Goal: Transaction & Acquisition: Obtain resource

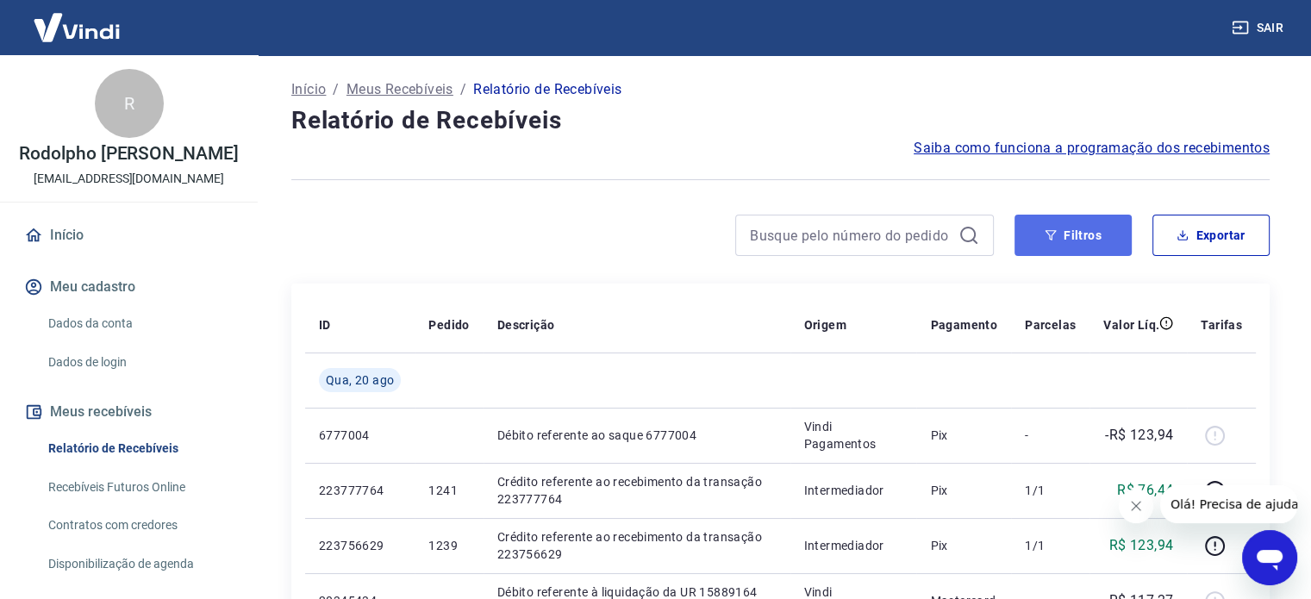
click at [1071, 234] on button "Filtros" at bounding box center [1073, 235] width 117 height 41
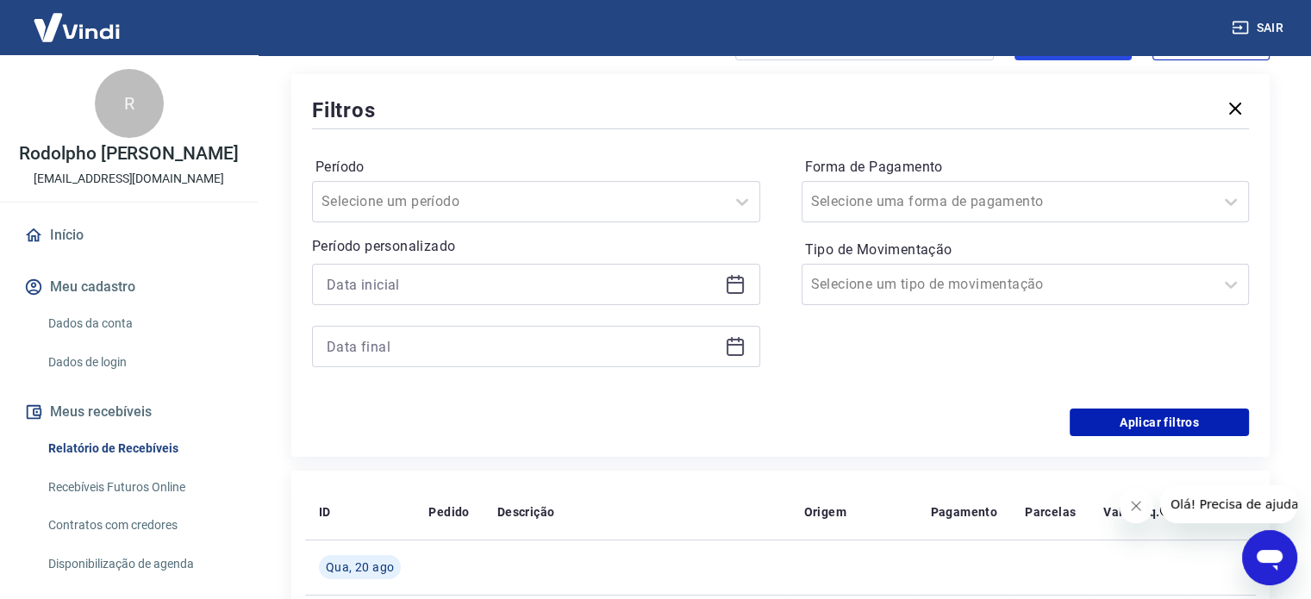
scroll to position [197, 0]
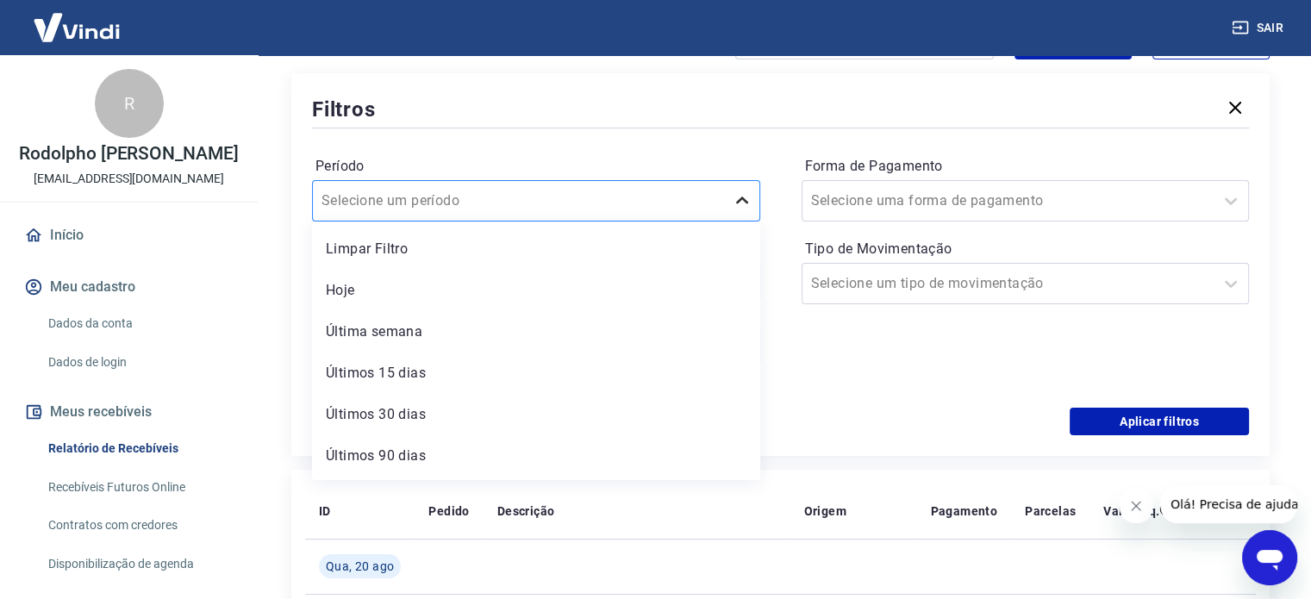
click at [745, 201] on icon at bounding box center [742, 200] width 12 height 7
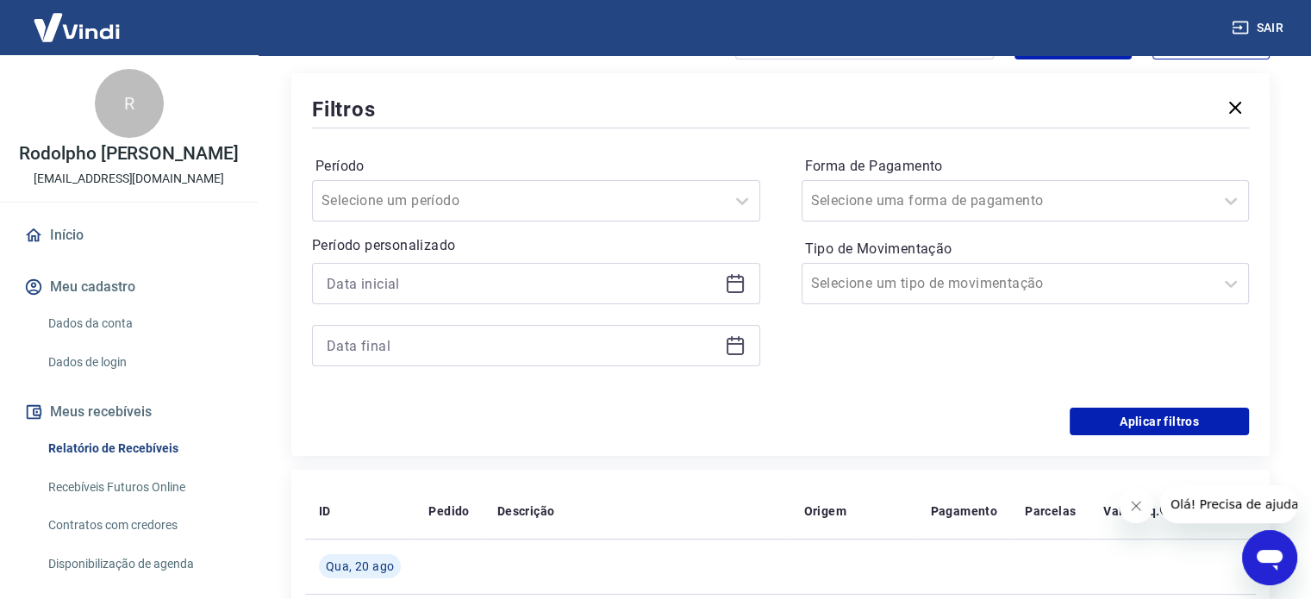
click at [681, 122] on div "Filtros" at bounding box center [780, 109] width 937 height 30
click at [1232, 208] on icon at bounding box center [1231, 201] width 21 height 21
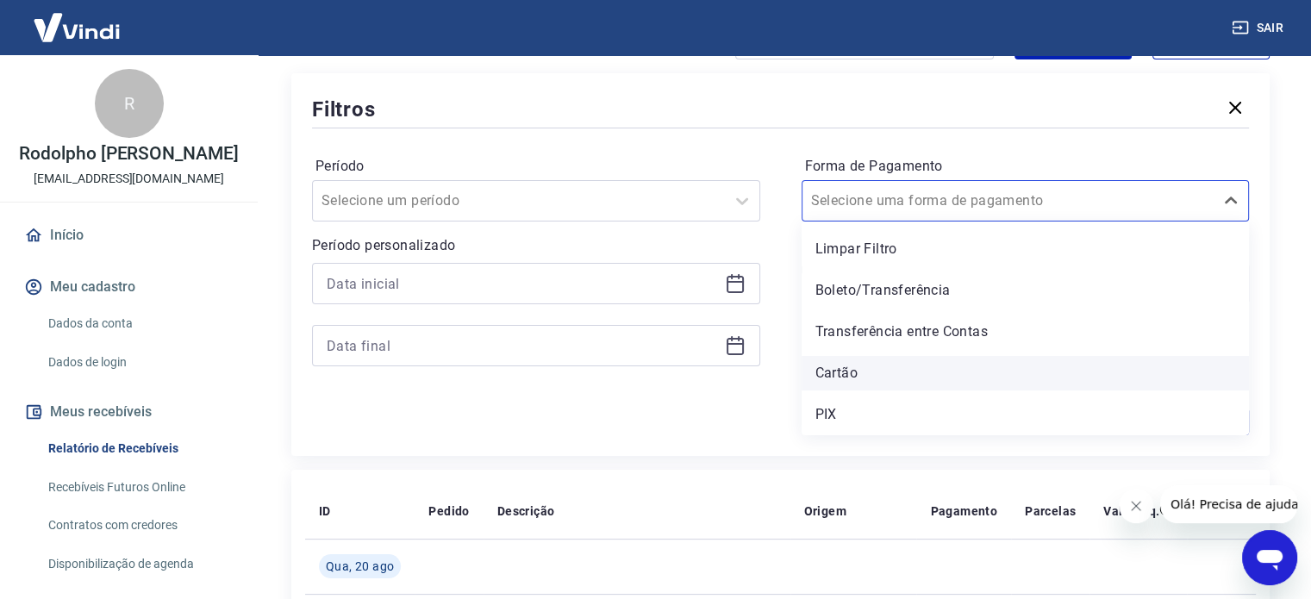
click at [874, 376] on div "Cartão" at bounding box center [1026, 373] width 448 height 34
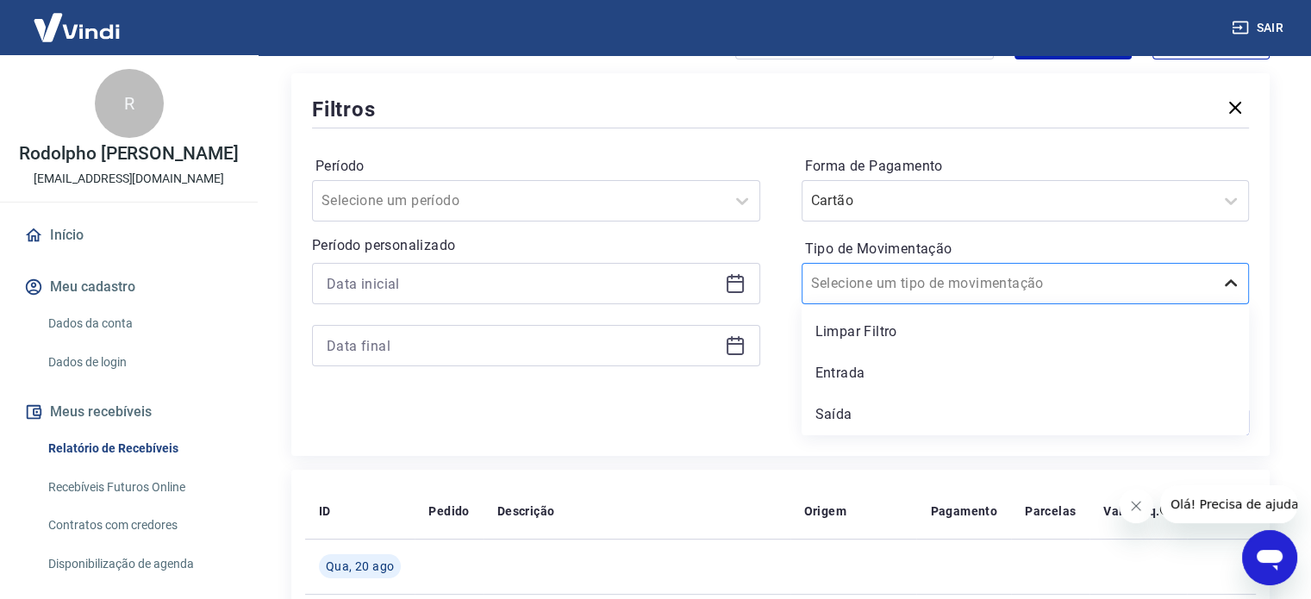
click at [1227, 282] on icon at bounding box center [1231, 283] width 21 height 21
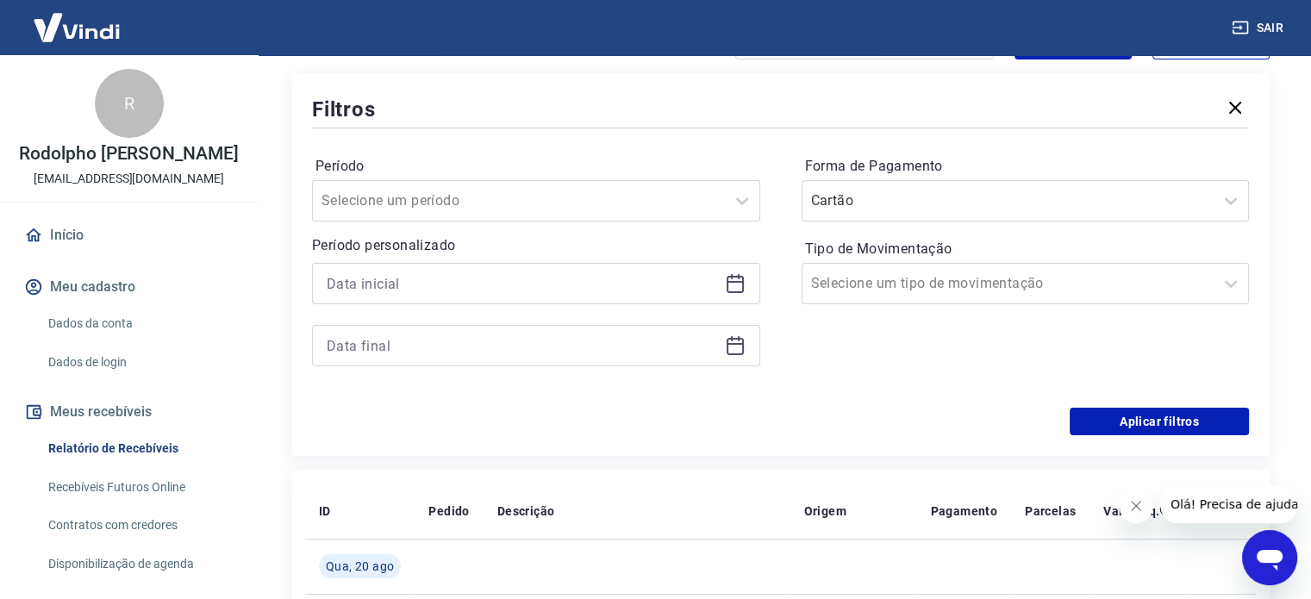
click at [725, 272] on div at bounding box center [536, 283] width 448 height 41
click at [739, 292] on icon at bounding box center [735, 284] width 17 height 17
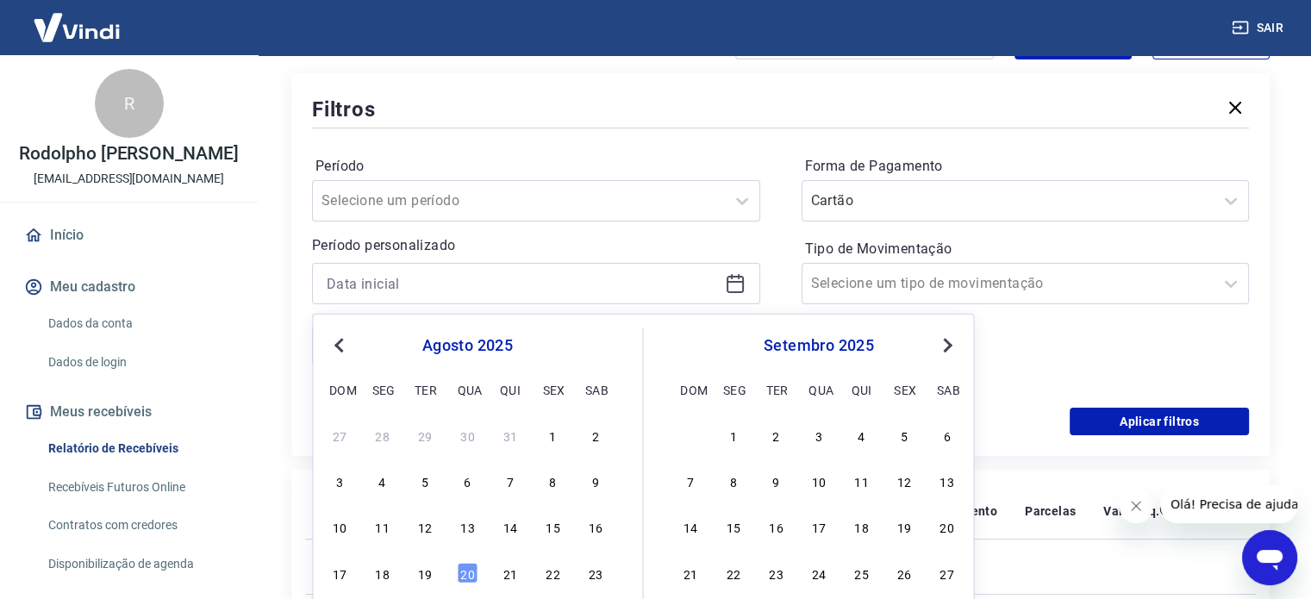
click at [341, 341] on span "Previous Month" at bounding box center [341, 345] width 0 height 20
click at [338, 347] on button "Previous Month" at bounding box center [338, 345] width 21 height 21
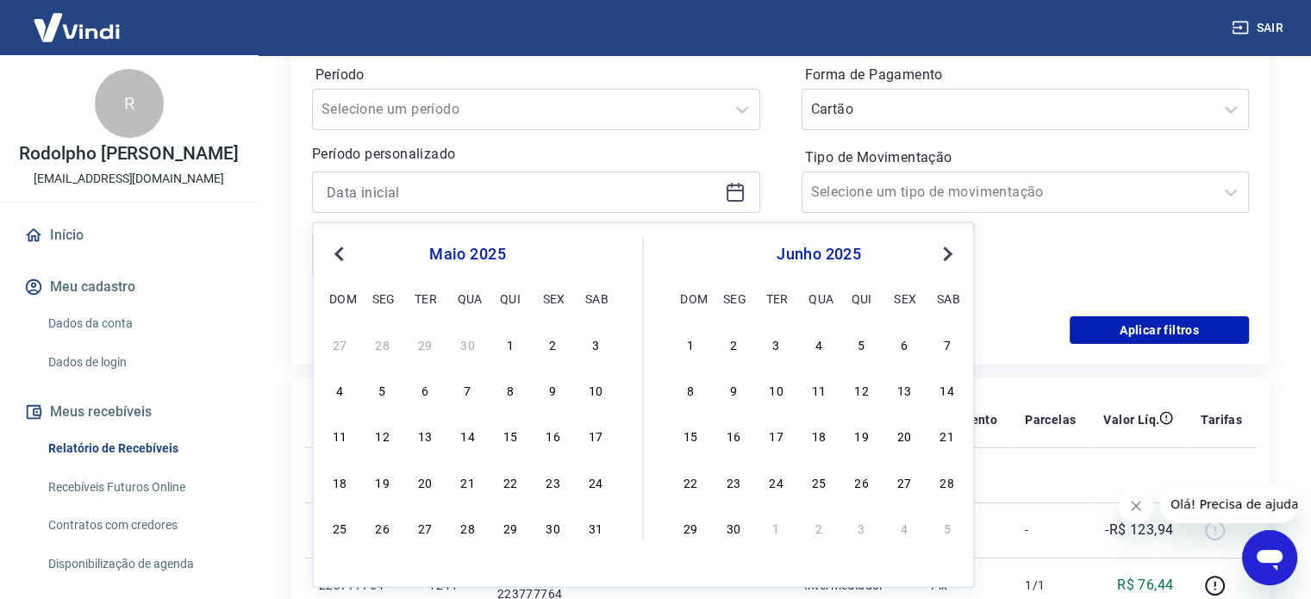
scroll to position [291, 0]
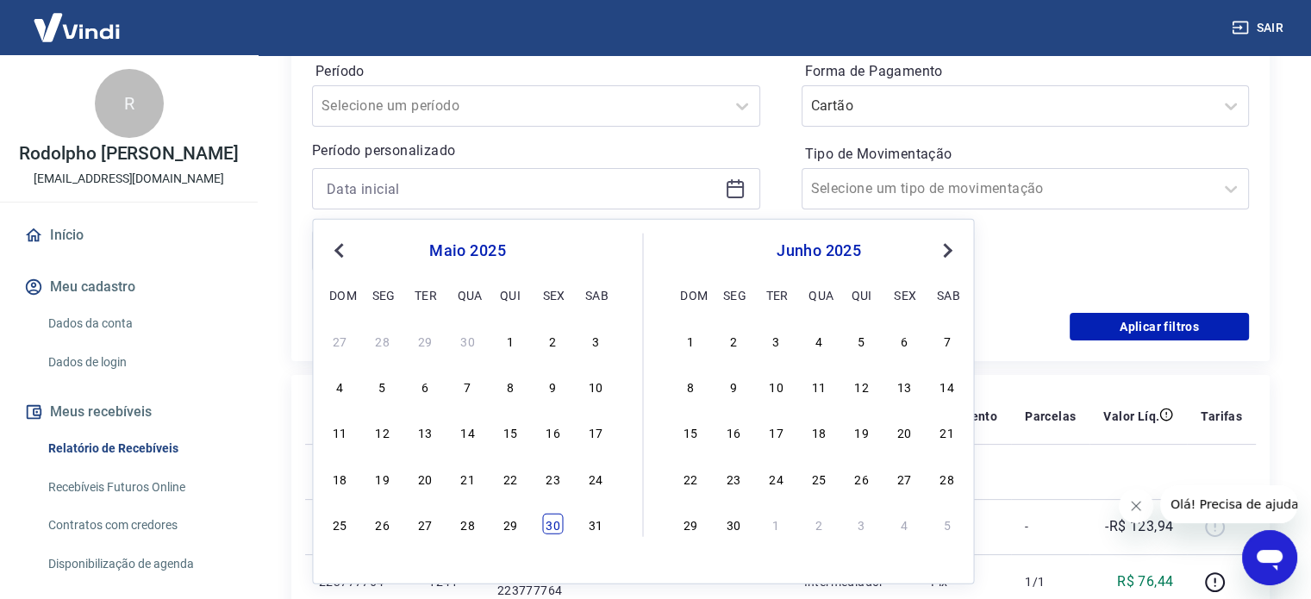
click at [551, 525] on div "30" at bounding box center [552, 524] width 21 height 21
type input "[DATE]"
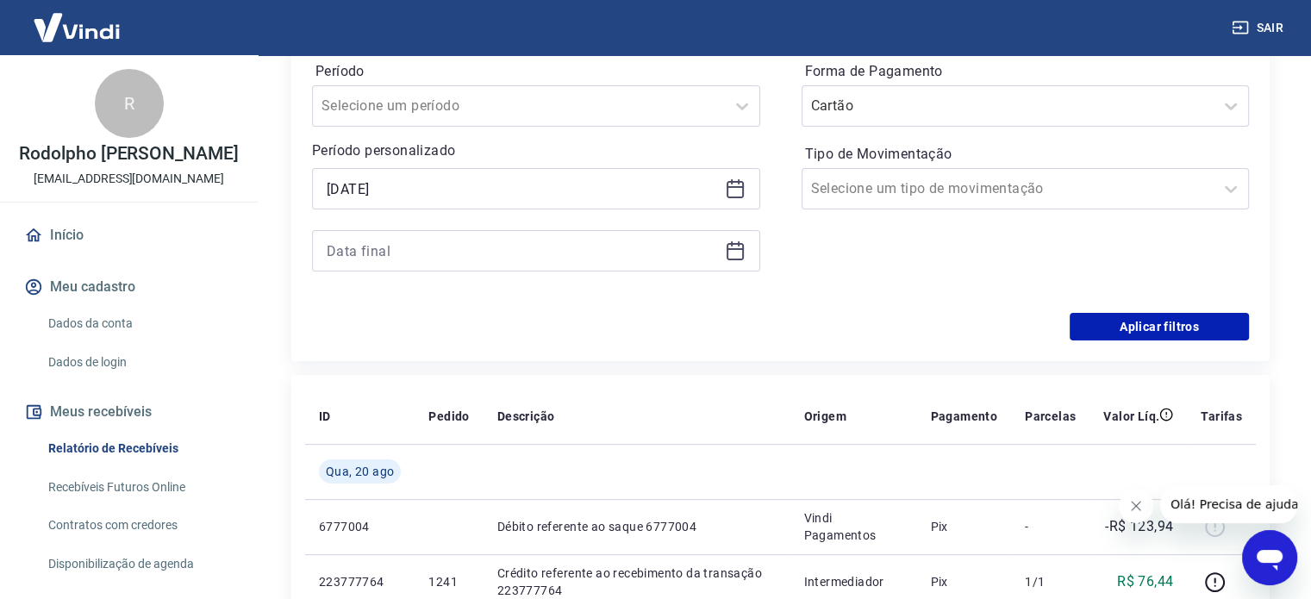
click at [741, 250] on icon at bounding box center [735, 251] width 21 height 21
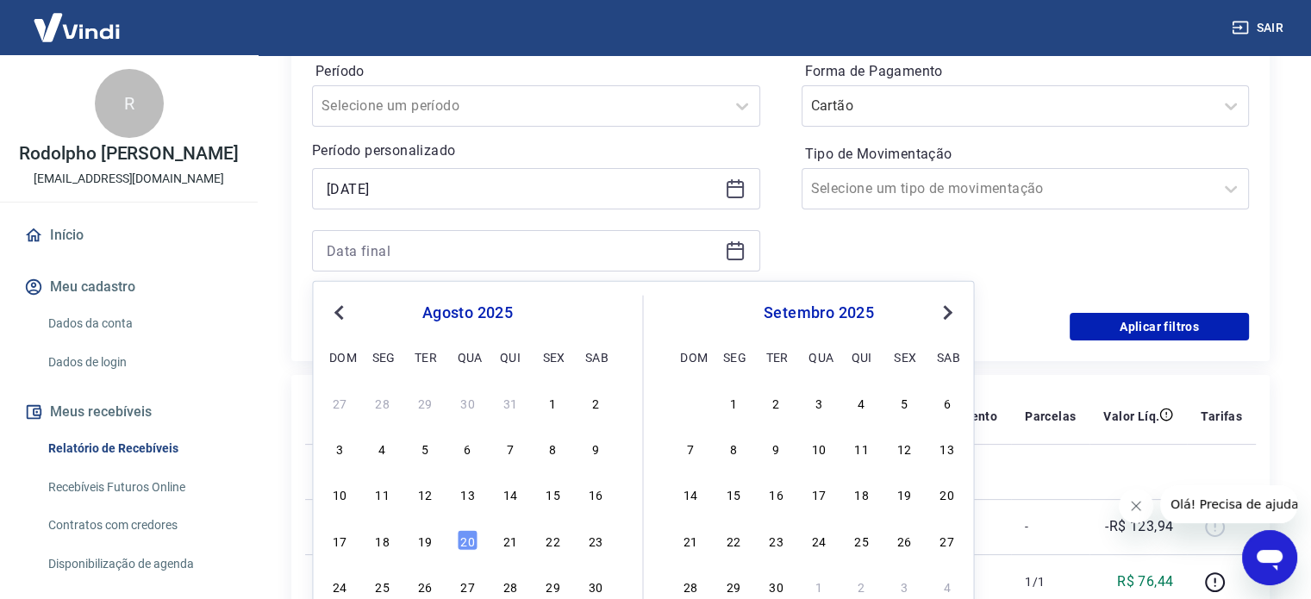
click at [339, 316] on button "Previous Month" at bounding box center [338, 313] width 21 height 21
click at [341, 310] on span "Previous Month" at bounding box center [341, 312] width 0 height 20
click at [555, 537] on div "27" at bounding box center [552, 539] width 21 height 21
type input "[DATE]"
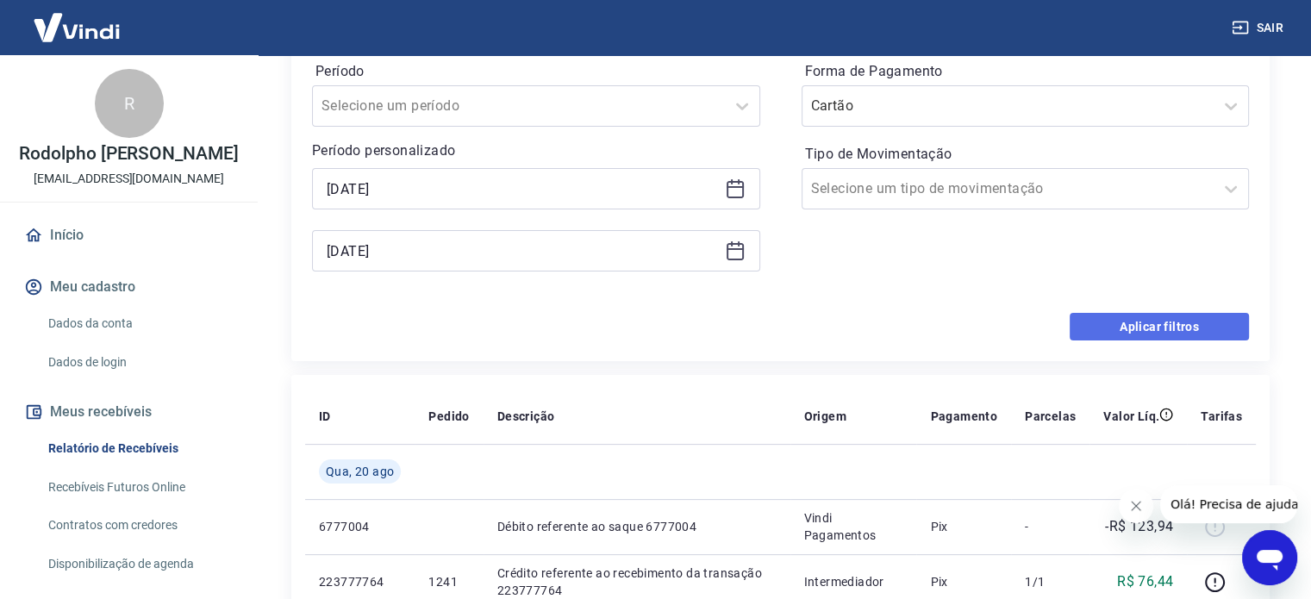
click at [1124, 323] on button "Aplicar filtros" at bounding box center [1159, 327] width 179 height 28
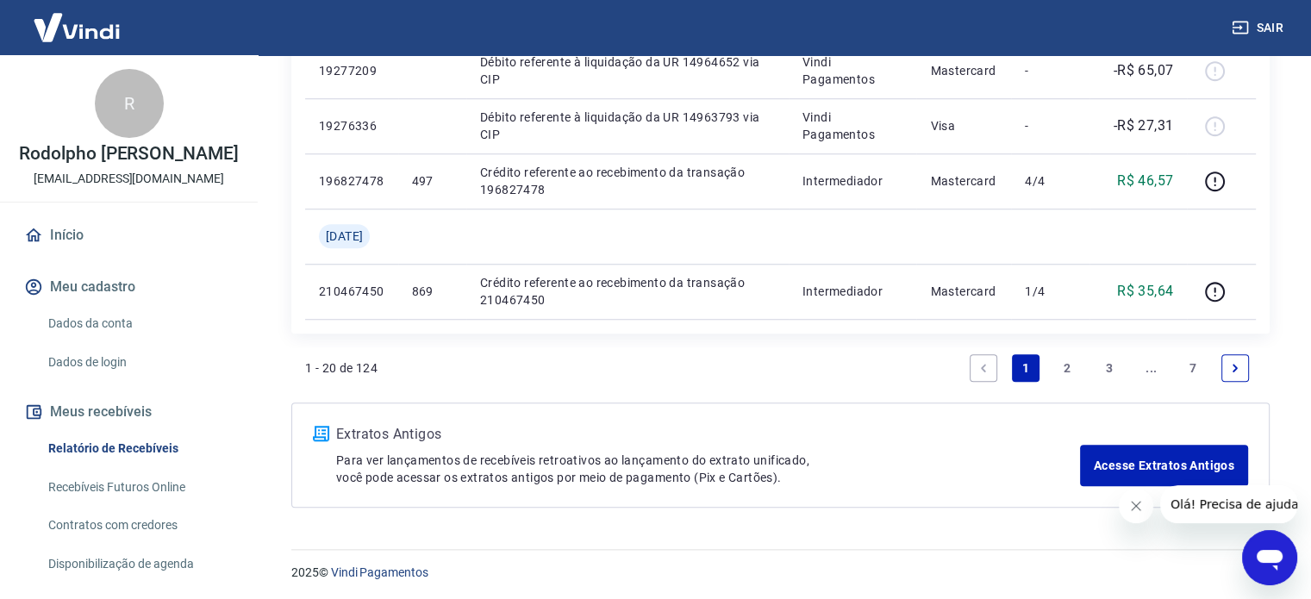
scroll to position [1415, 0]
click at [1195, 364] on link "7" at bounding box center [1193, 367] width 28 height 28
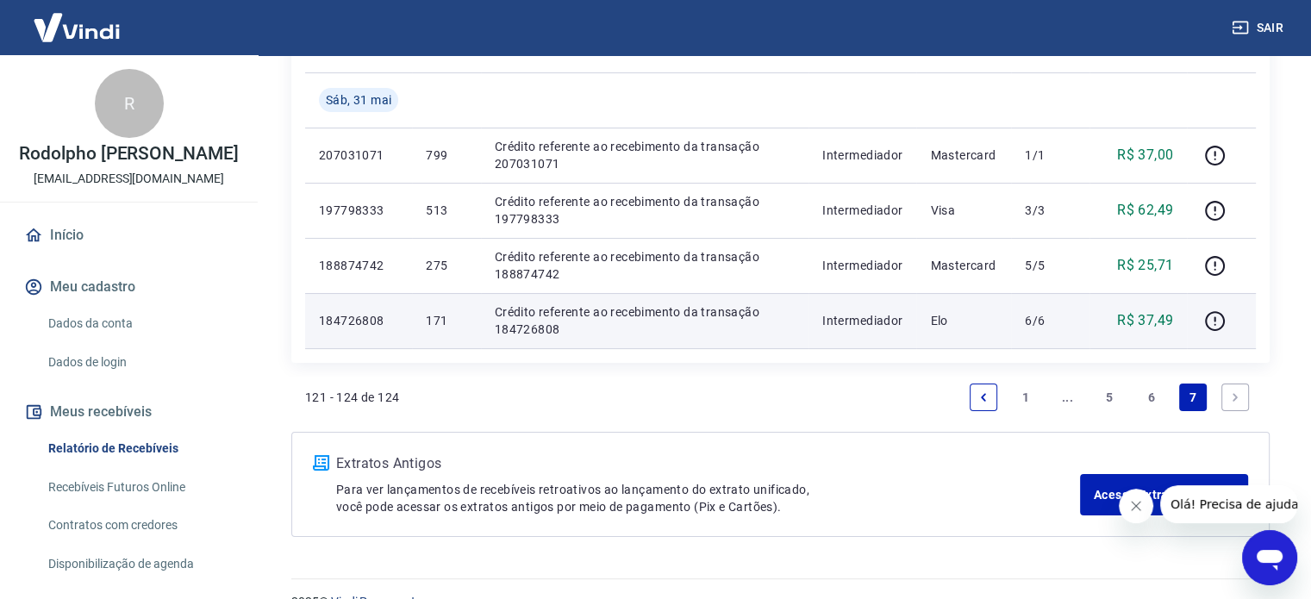
scroll to position [279, 0]
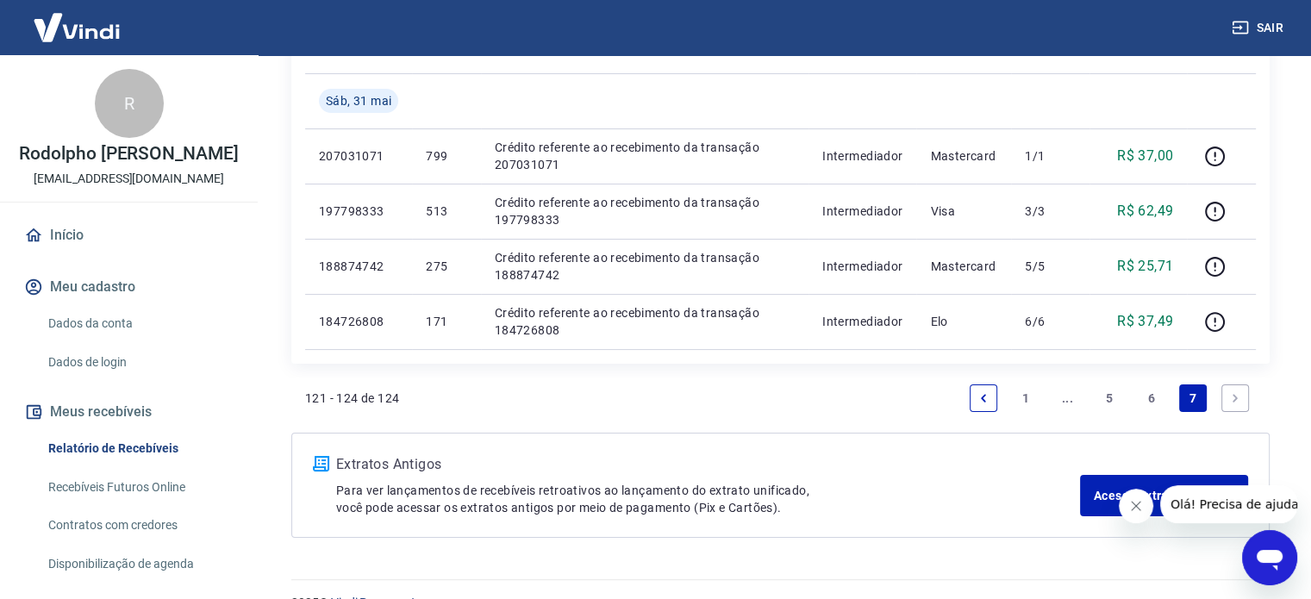
drag, startPoint x: 1152, startPoint y: 397, endPoint x: 1090, endPoint y: 460, distance: 87.8
click at [1152, 397] on link "6" at bounding box center [1152, 399] width 28 height 28
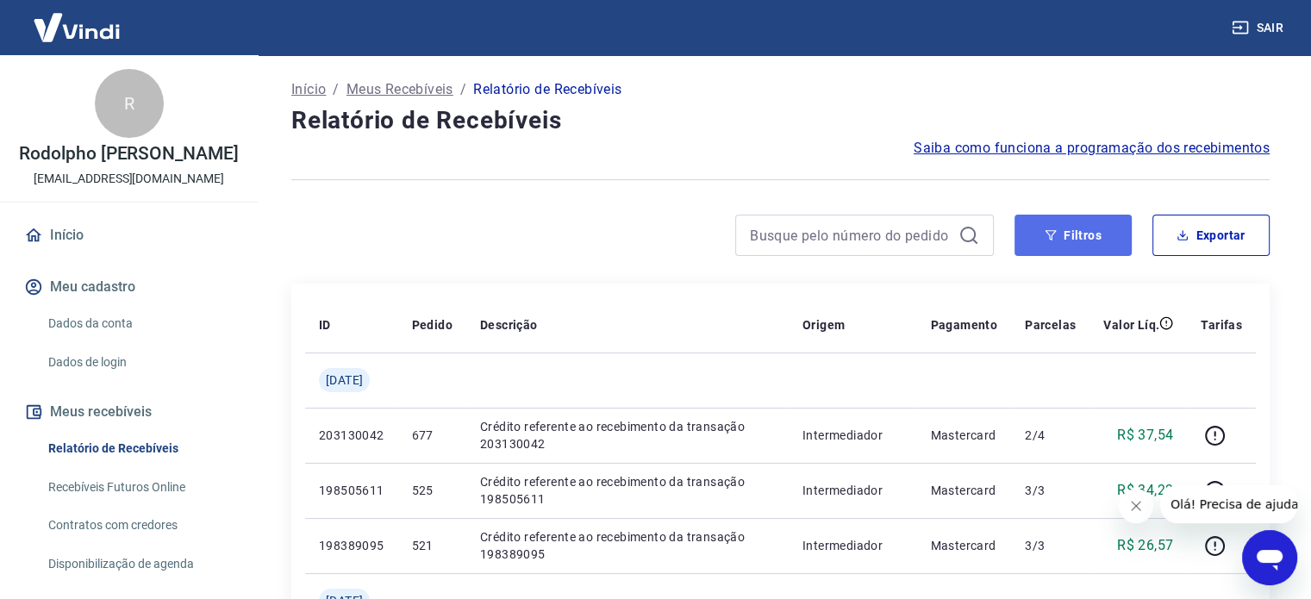
click at [1071, 222] on button "Filtros" at bounding box center [1073, 235] width 117 height 41
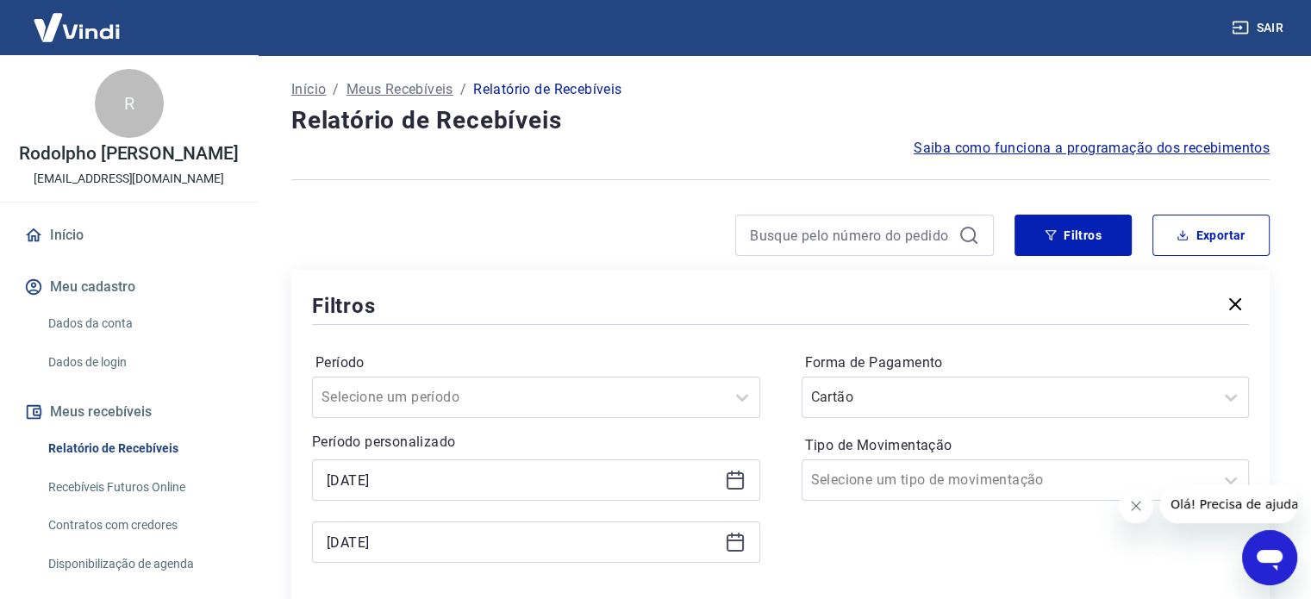
click at [733, 484] on icon at bounding box center [735, 480] width 21 height 21
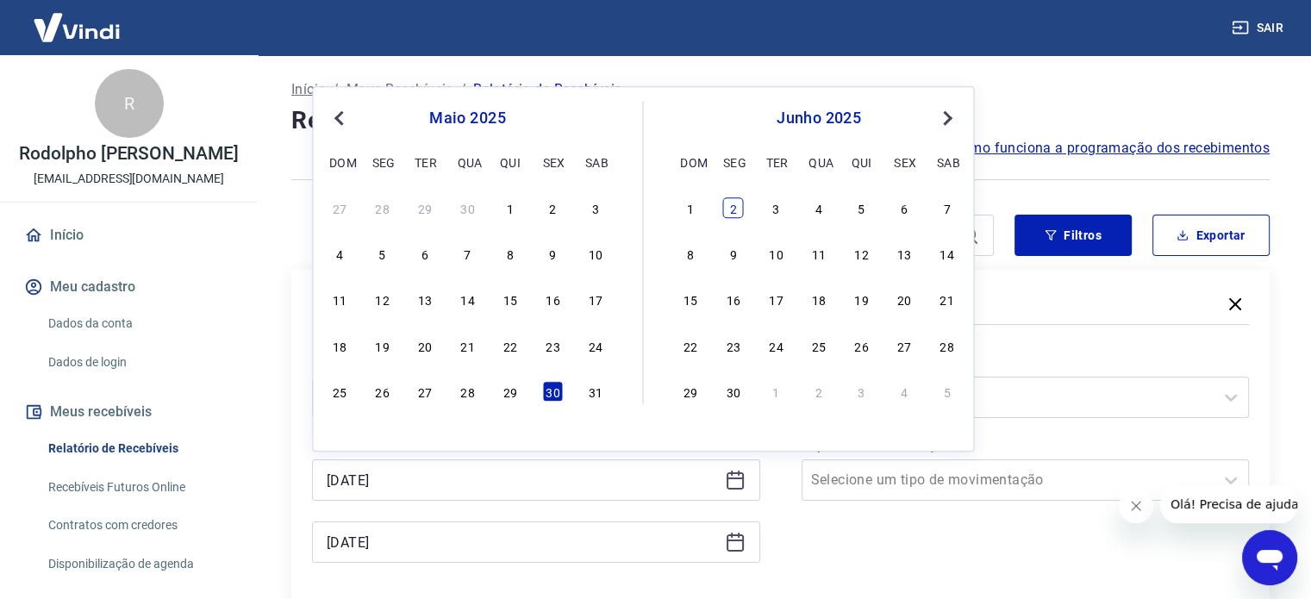
click at [732, 211] on div "2" at bounding box center [733, 207] width 21 height 21
type input "[DATE]"
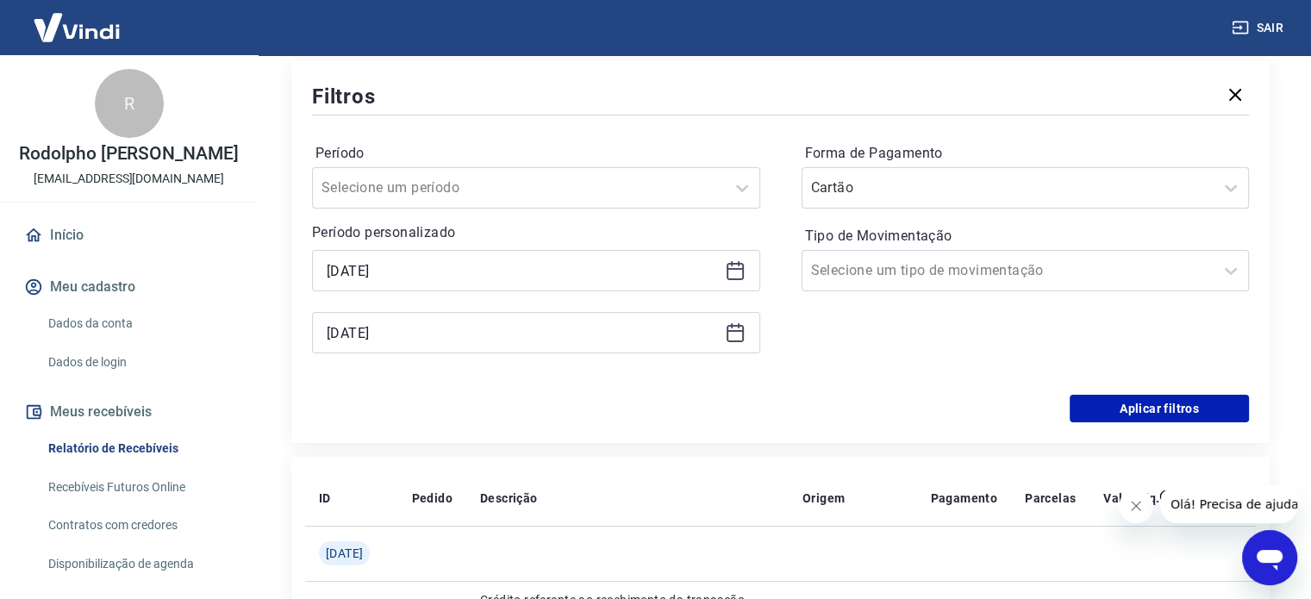
scroll to position [210, 0]
click at [1154, 406] on button "Aplicar filtros" at bounding box center [1159, 408] width 179 height 28
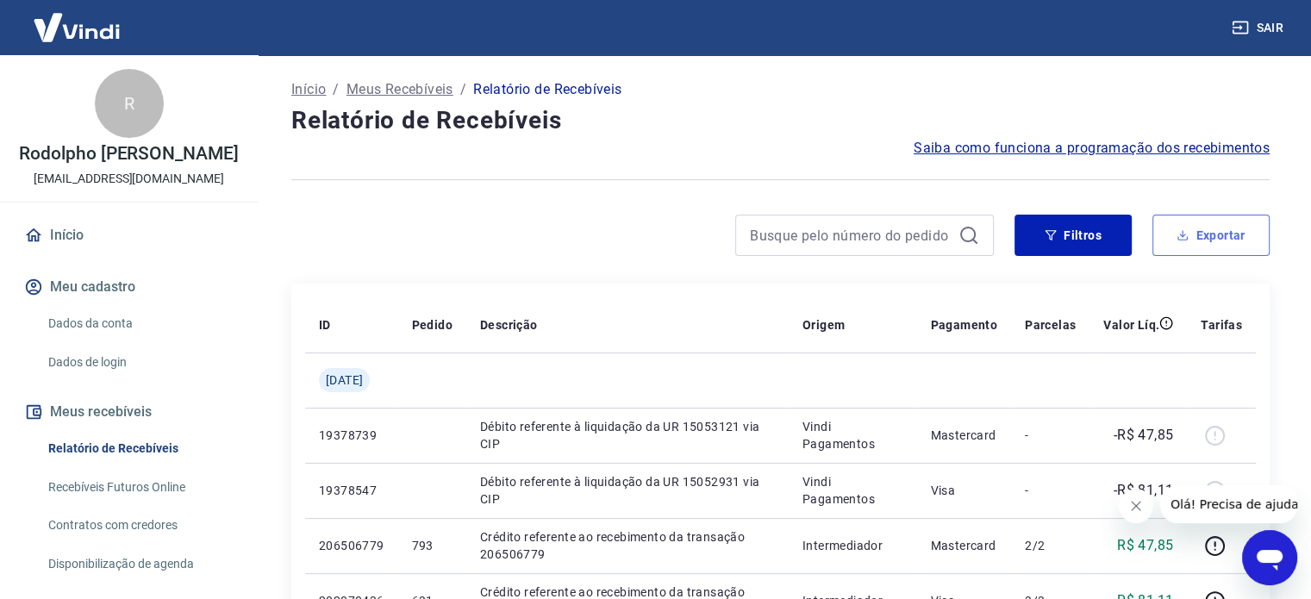
click at [1203, 245] on button "Exportar" at bounding box center [1211, 235] width 117 height 41
type input "[DATE]"
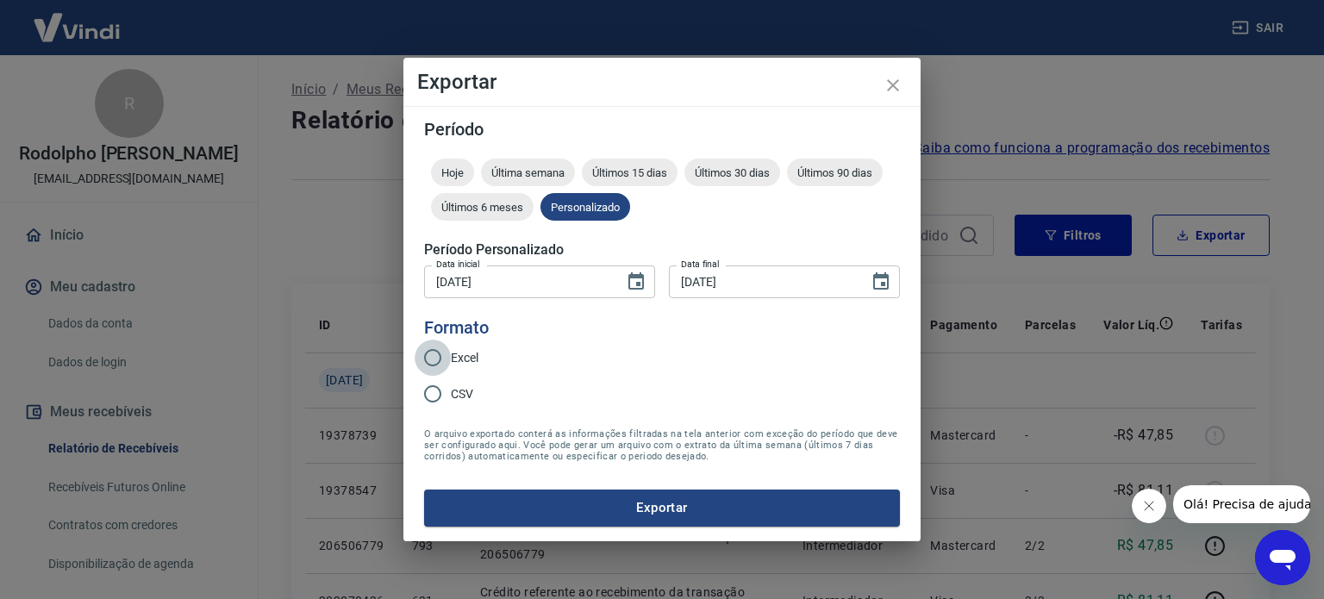
click at [433, 362] on input "Excel" at bounding box center [433, 358] width 36 height 36
radio input "true"
click at [637, 513] on button "Exportar" at bounding box center [662, 508] width 476 height 36
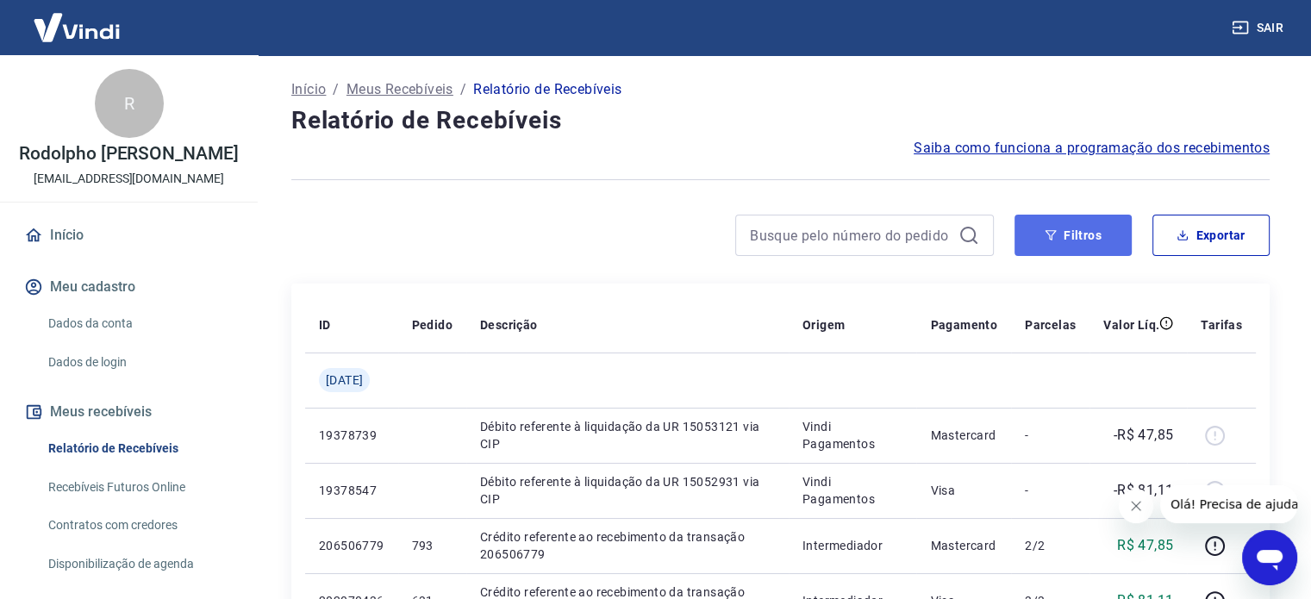
click at [1062, 221] on button "Filtros" at bounding box center [1073, 235] width 117 height 41
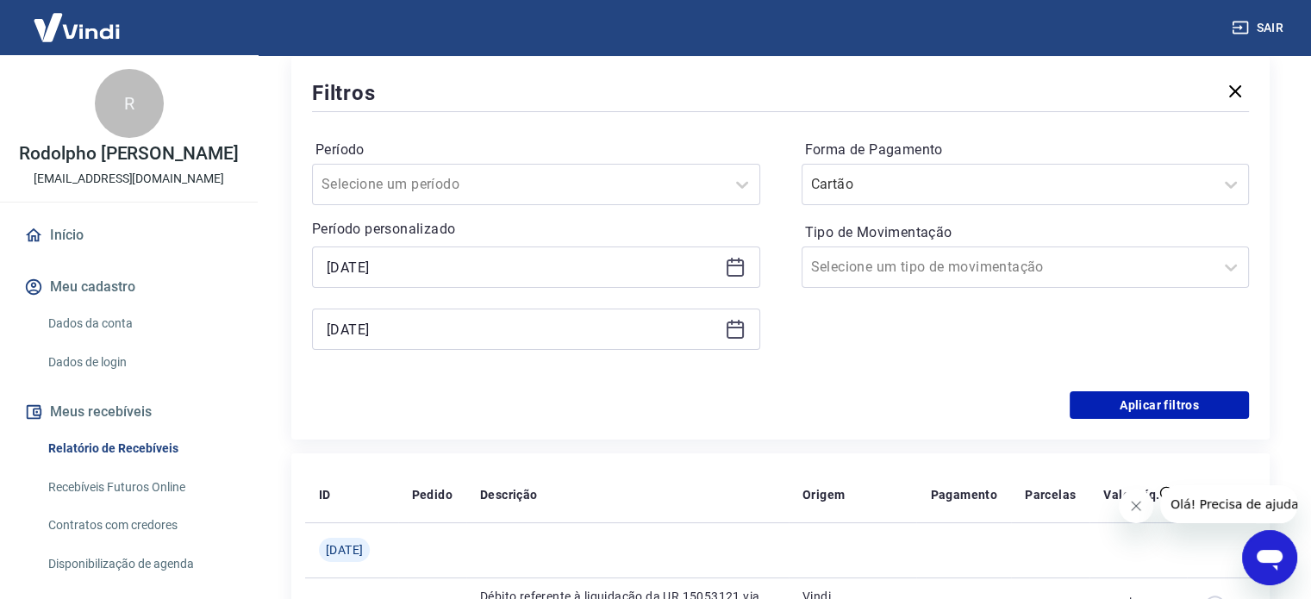
scroll to position [214, 0]
click at [731, 271] on icon at bounding box center [735, 266] width 21 height 21
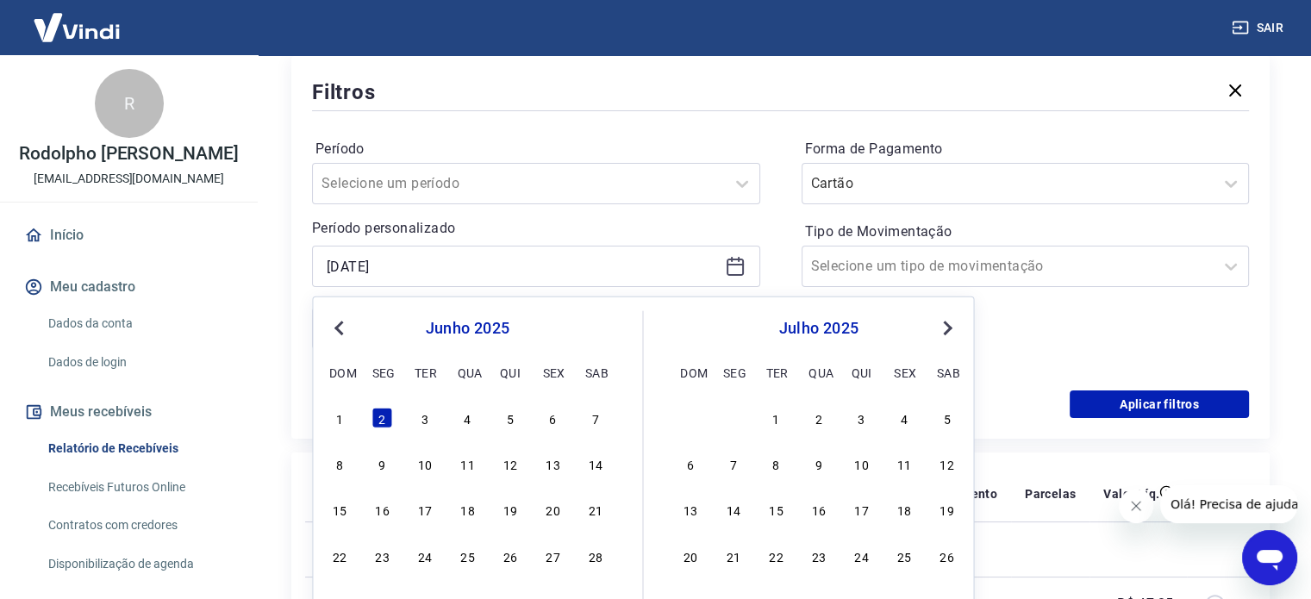
click at [341, 328] on span "Previous Month" at bounding box center [341, 327] width 0 height 20
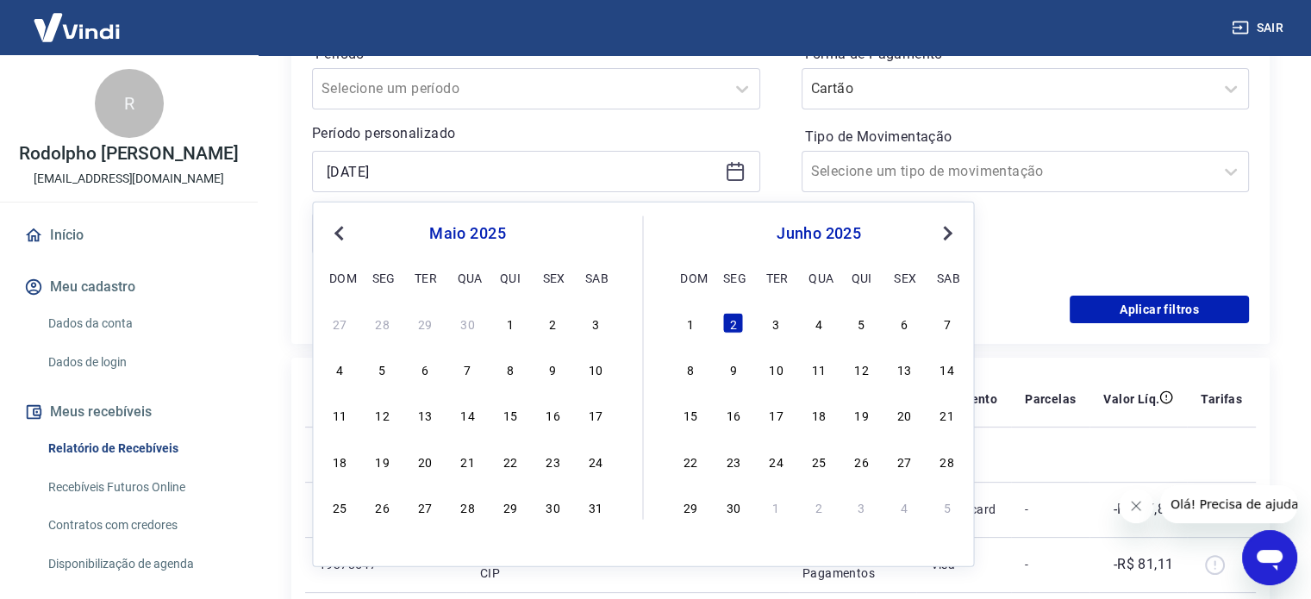
scroll to position [310, 0]
click at [510, 503] on div "29" at bounding box center [510, 506] width 21 height 21
type input "[DATE]"
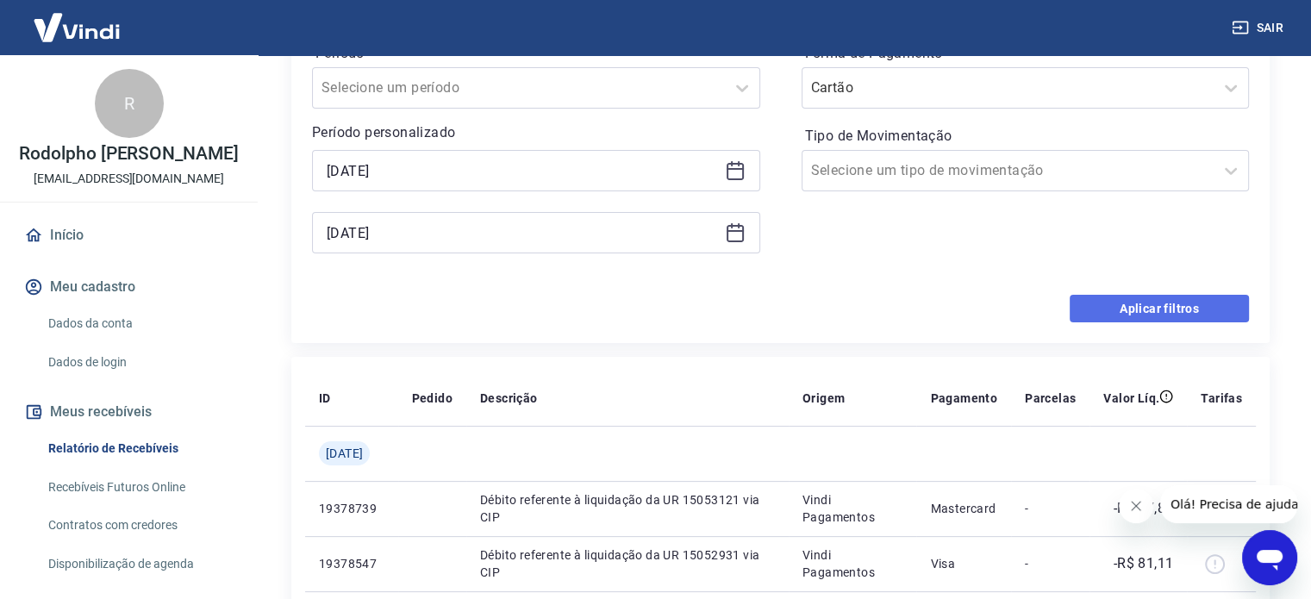
click at [1103, 305] on button "Aplicar filtros" at bounding box center [1159, 309] width 179 height 28
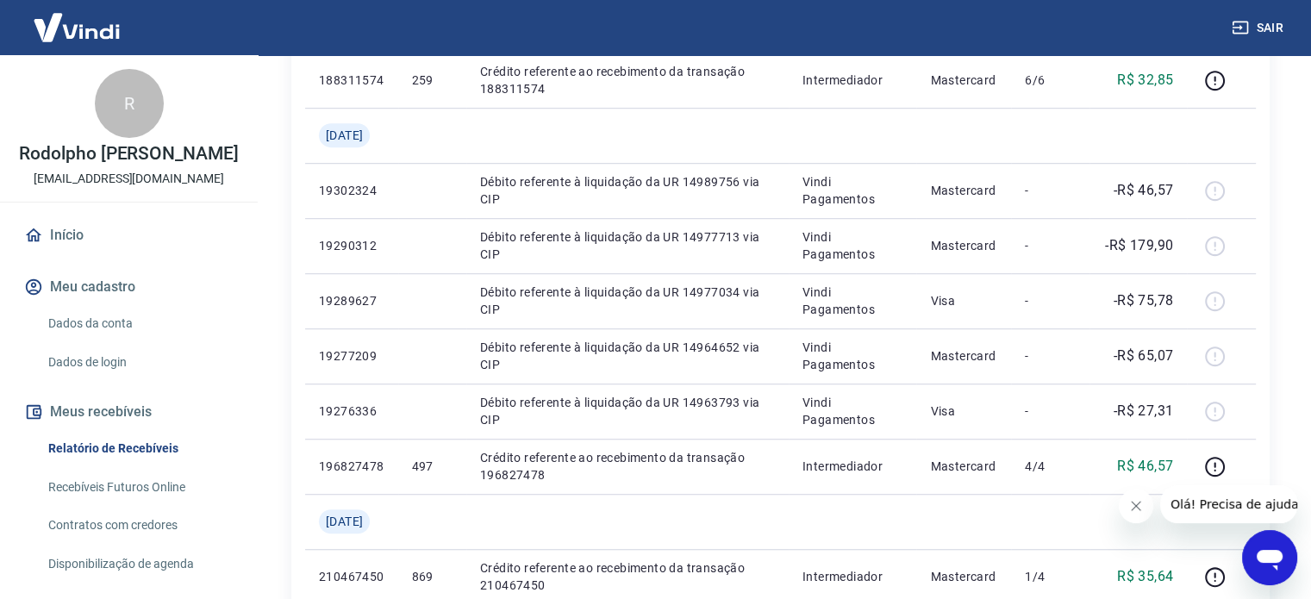
scroll to position [1415, 0]
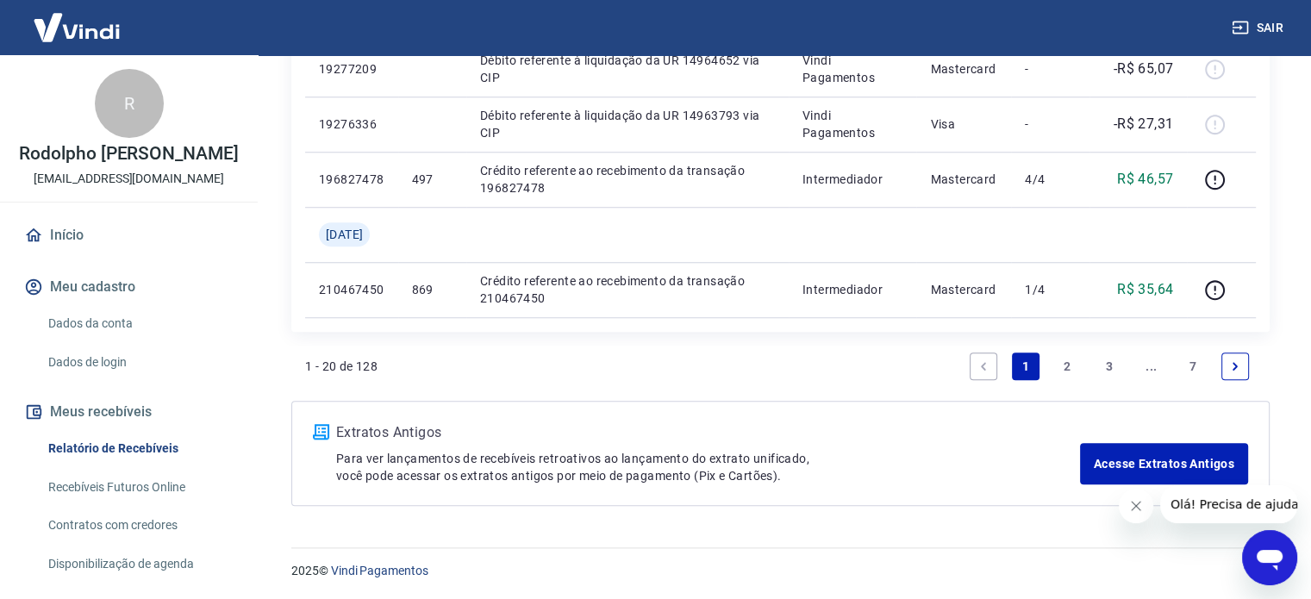
click at [1197, 362] on link "7" at bounding box center [1193, 367] width 28 height 28
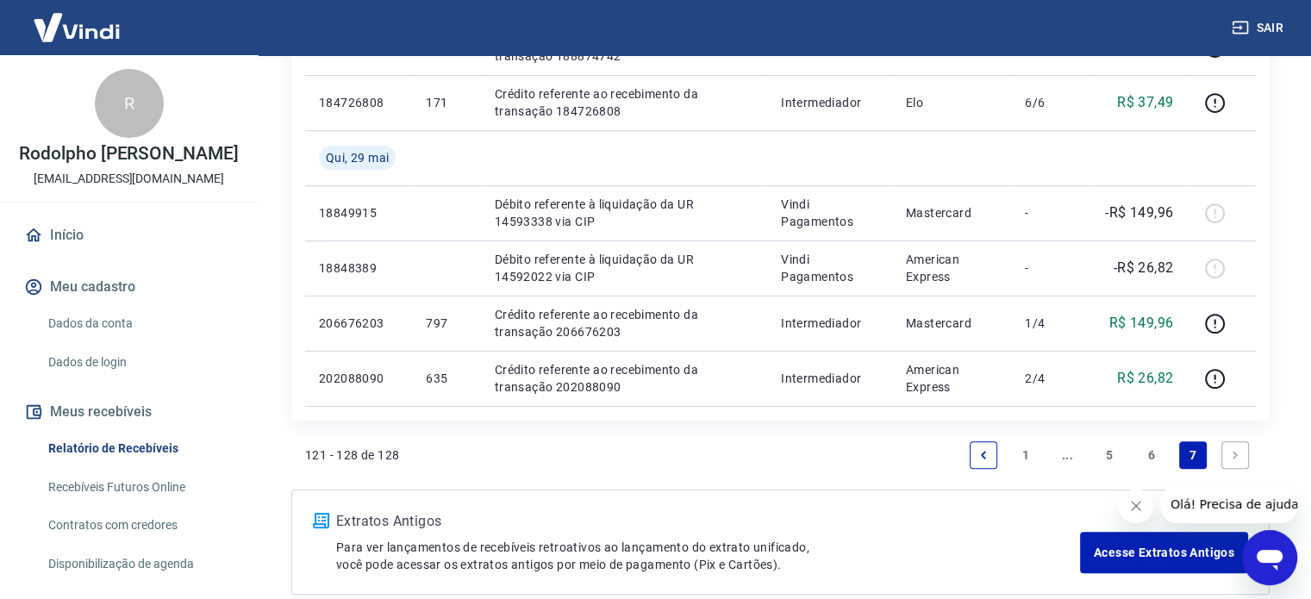
scroll to position [514, 0]
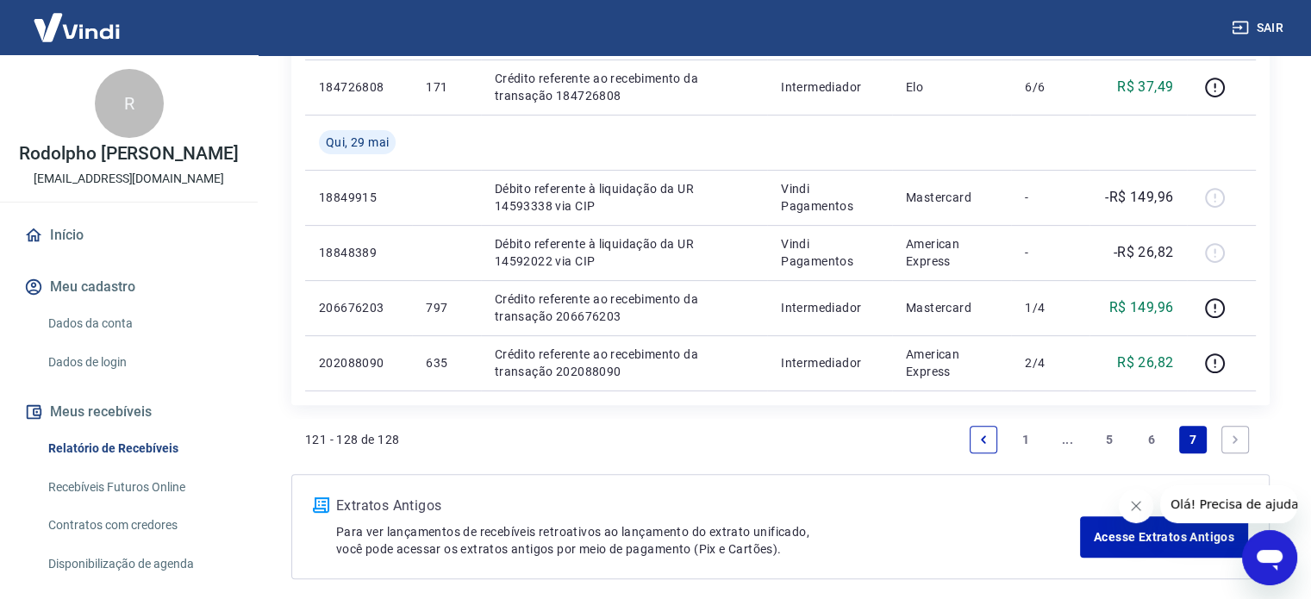
click at [1152, 439] on link "6" at bounding box center [1152, 440] width 28 height 28
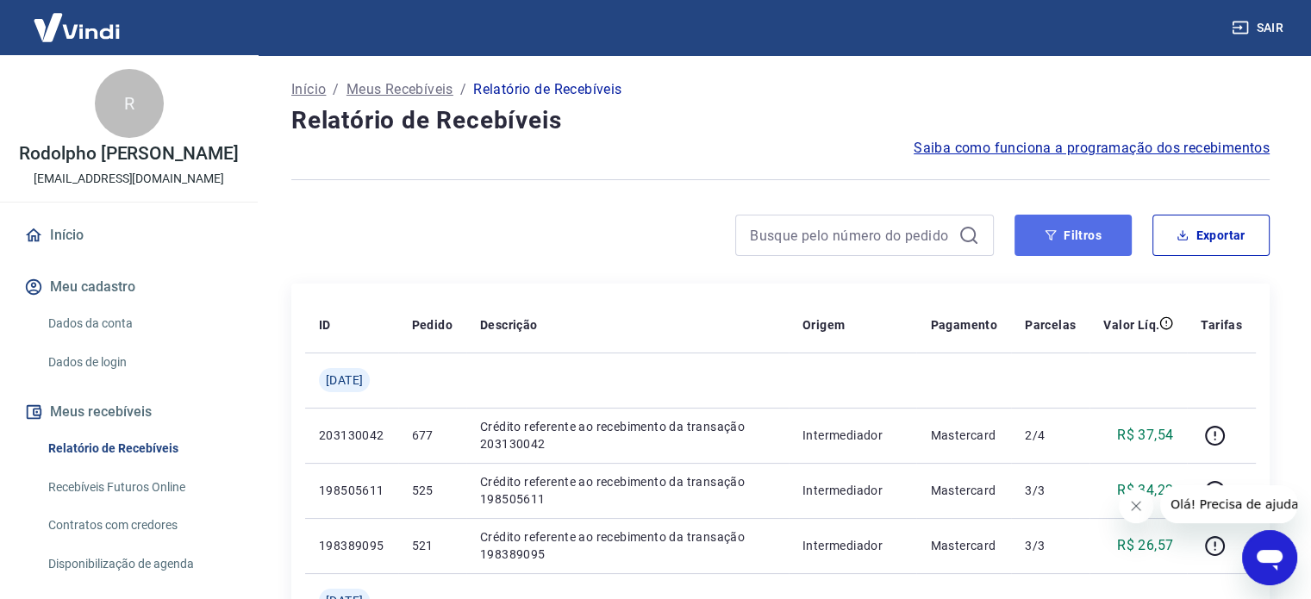
click at [1059, 237] on button "Filtros" at bounding box center [1073, 235] width 117 height 41
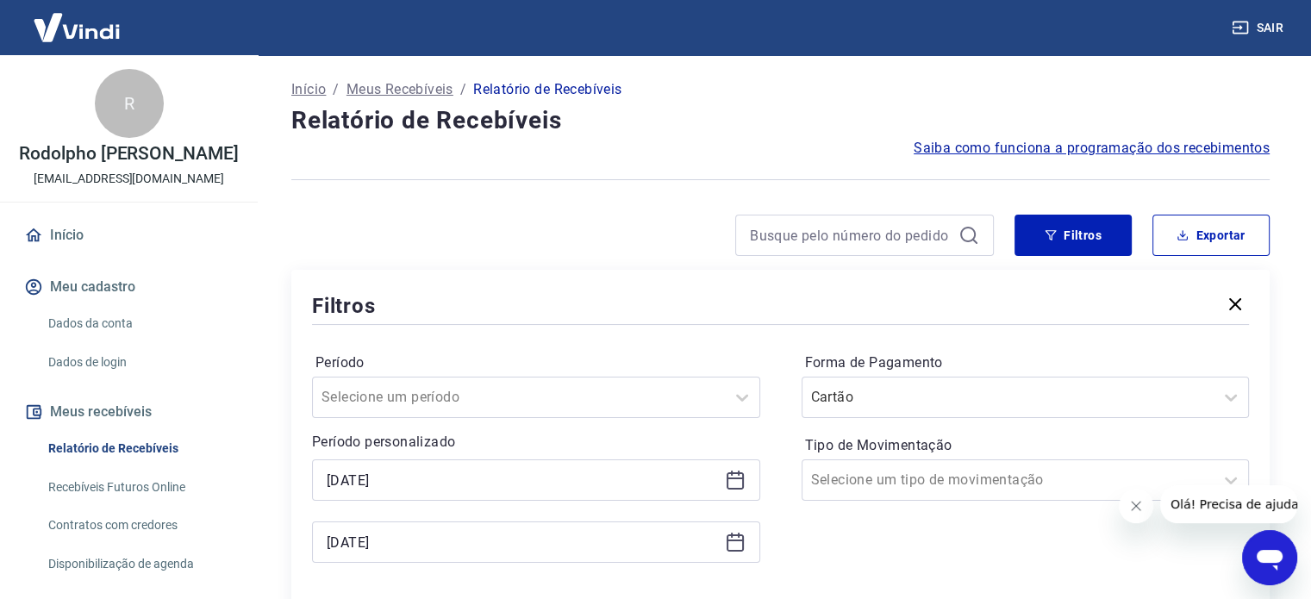
click at [733, 478] on icon at bounding box center [735, 479] width 17 height 2
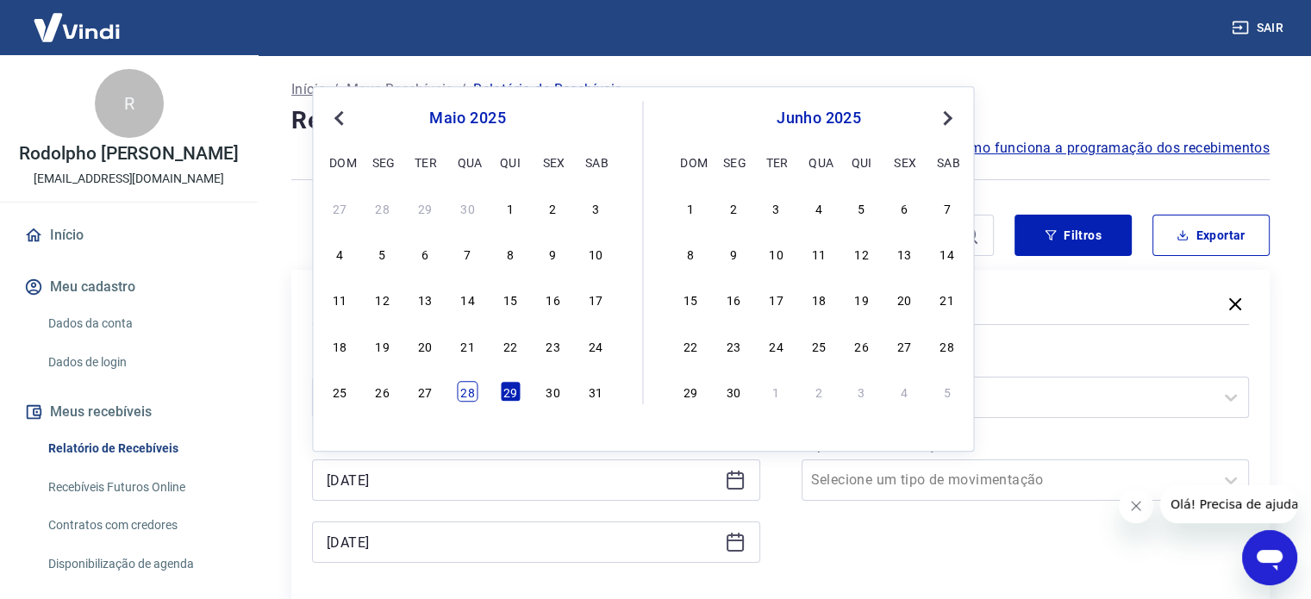
click at [464, 391] on div "28" at bounding box center [467, 391] width 21 height 21
type input "[DATE]"
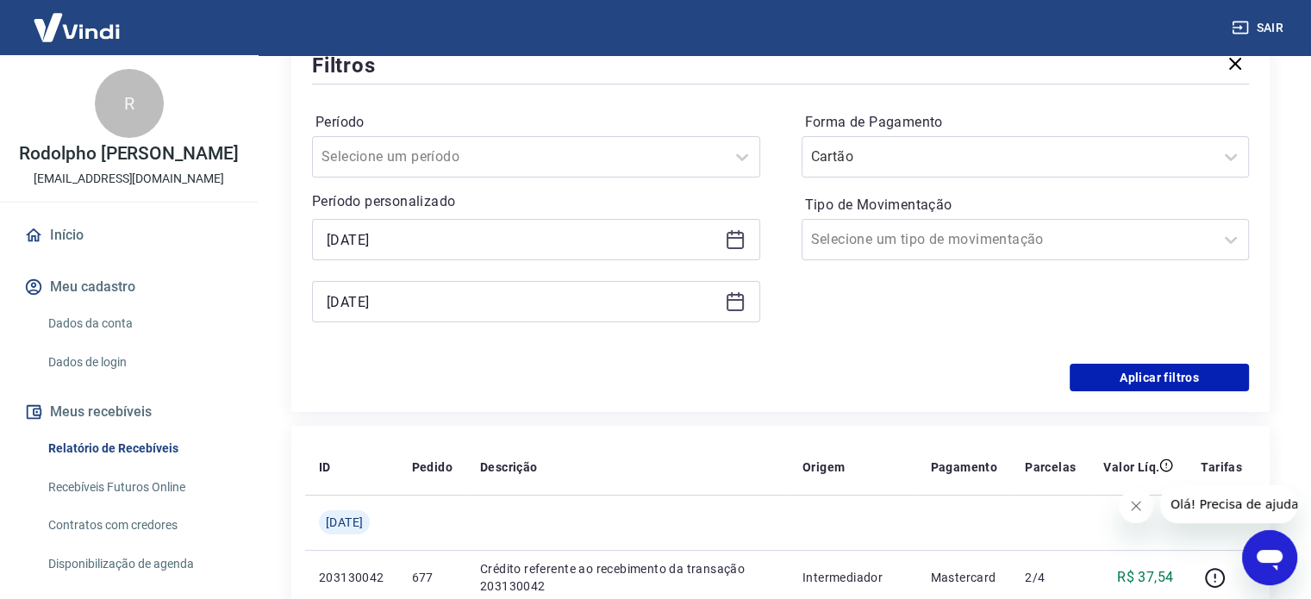
scroll to position [243, 0]
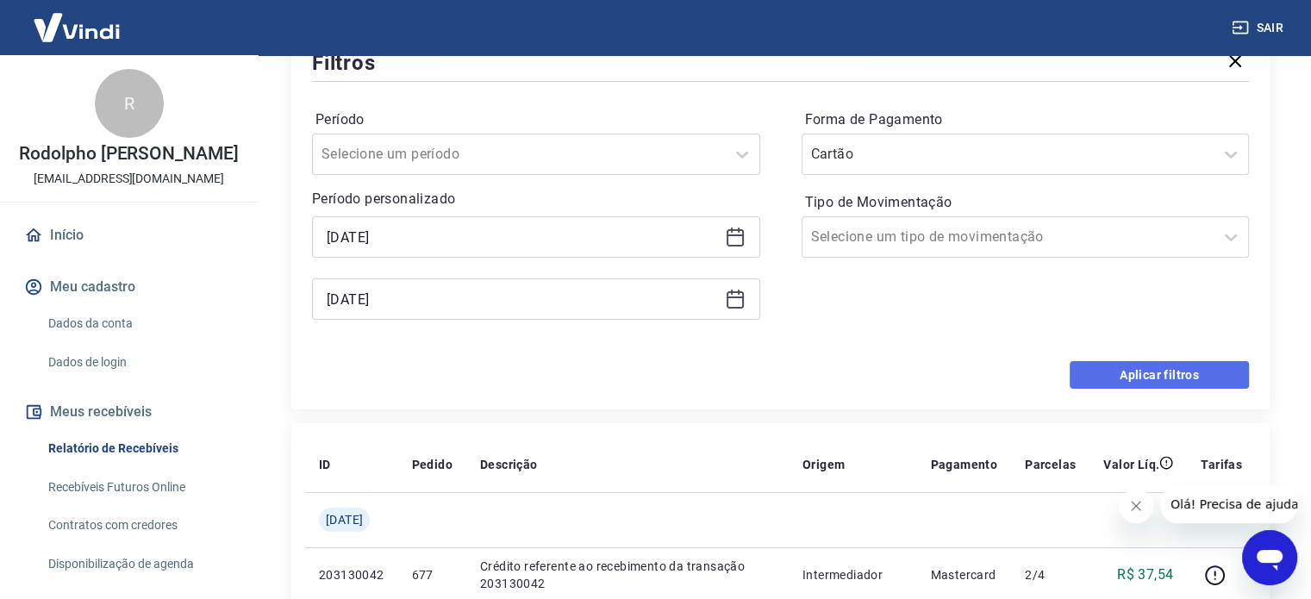
click at [1152, 374] on button "Aplicar filtros" at bounding box center [1159, 375] width 179 height 28
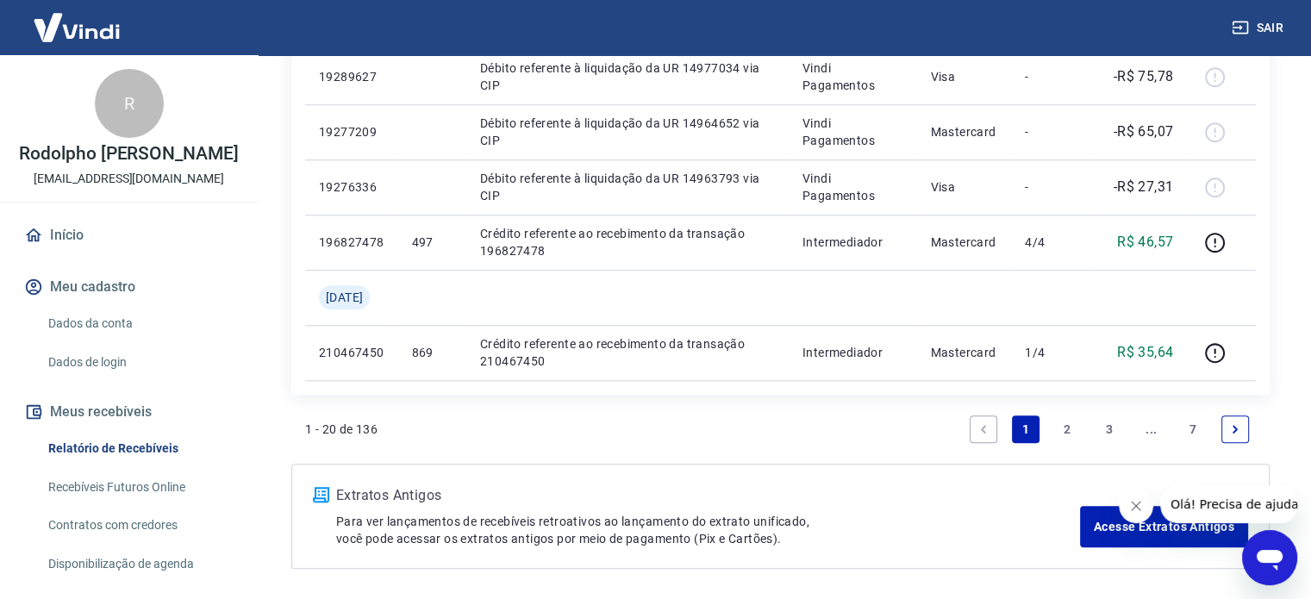
scroll to position [1415, 0]
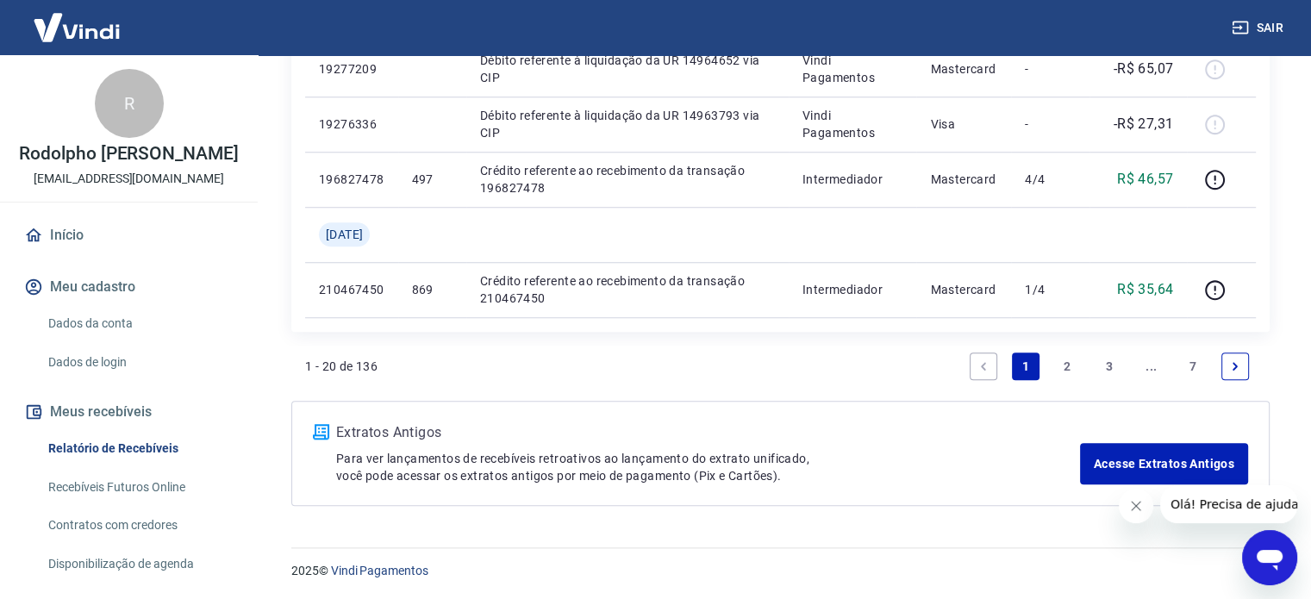
click at [1182, 365] on link "7" at bounding box center [1193, 367] width 28 height 28
